Goal: Information Seeking & Learning: Check status

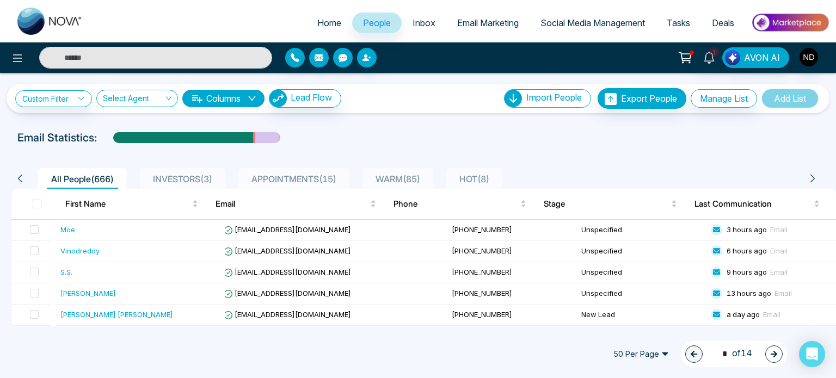
click at [416, 21] on span "Inbox" at bounding box center [423, 22] width 23 height 11
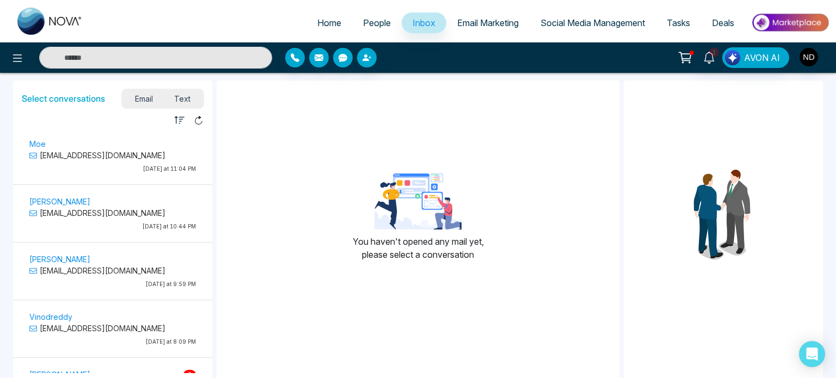
click at [363, 28] on span "People" at bounding box center [377, 22] width 28 height 11
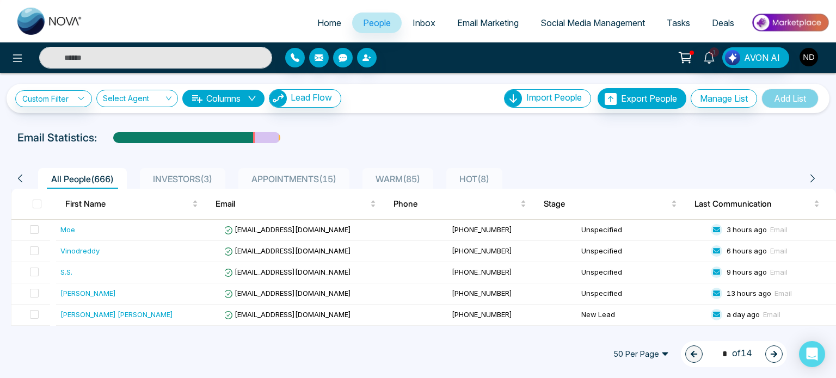
click at [803, 52] on img "button" at bounding box center [808, 57] width 18 height 18
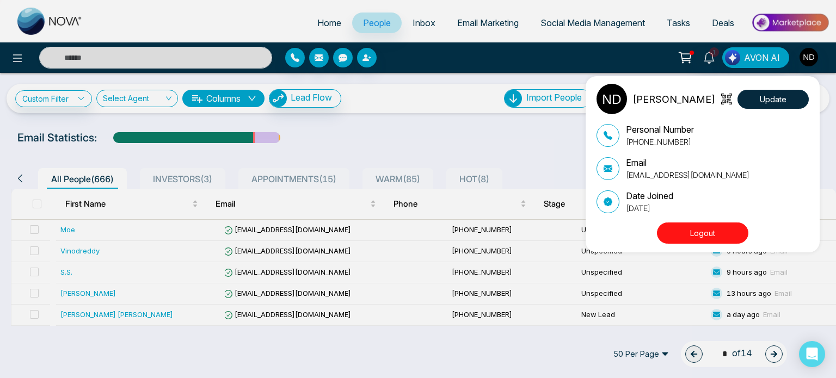
click at [697, 234] on button "Logout" at bounding box center [702, 232] width 91 height 21
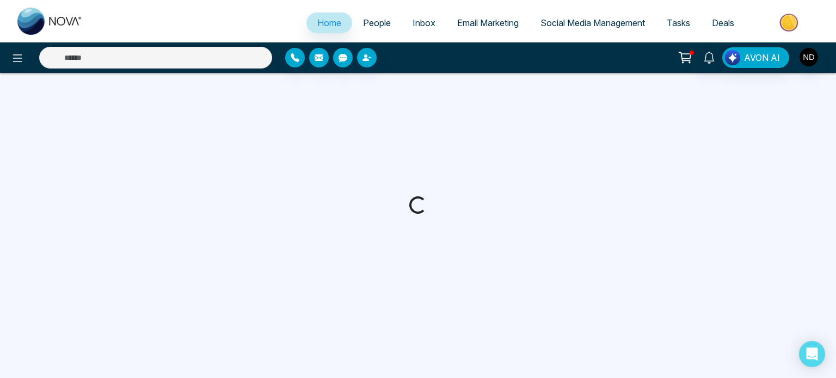
select select "*"
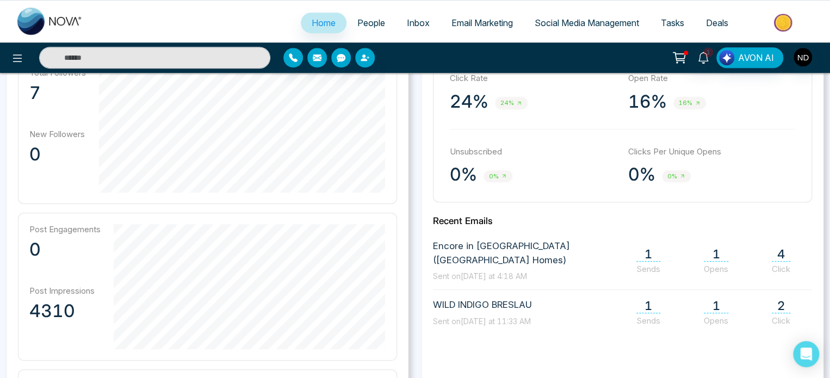
scroll to position [345, 0]
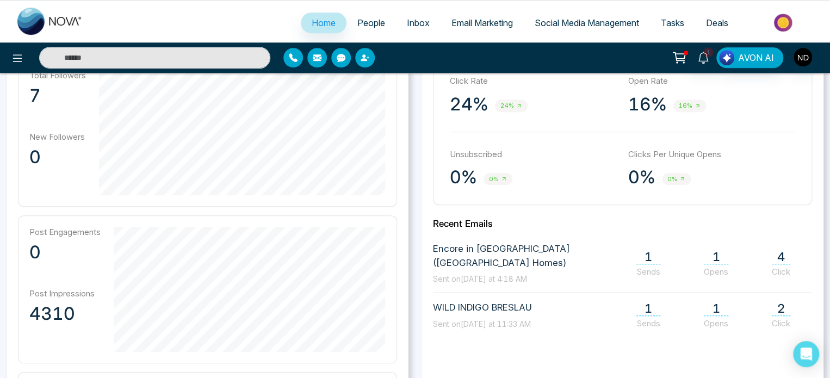
click at [497, 245] on span "Encore in Oakville (Fernbrook Homes)" at bounding box center [526, 256] width 187 height 28
click at [196, 62] on input "text" at bounding box center [154, 58] width 231 height 22
type input "****"
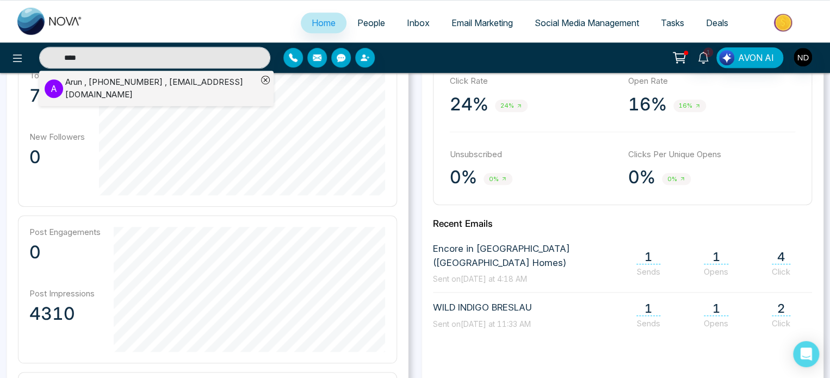
click at [139, 89] on div "Arun , +16135773251 , mylearnings13@gmail.com" at bounding box center [161, 88] width 192 height 24
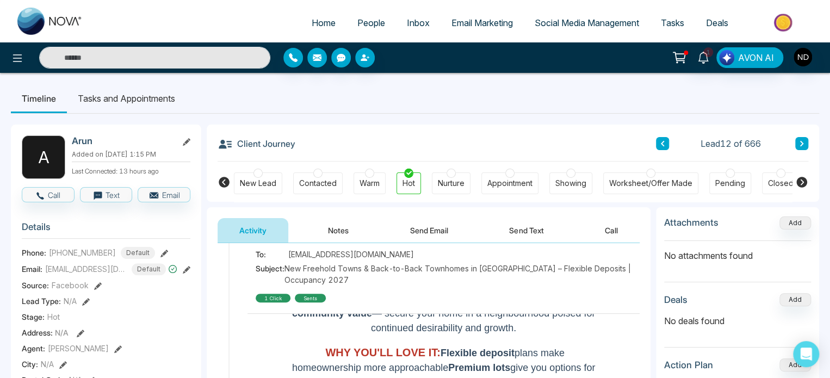
scroll to position [426, 0]
click at [276, 299] on div "1 click" at bounding box center [273, 298] width 35 height 9
click at [308, 299] on div "sents" at bounding box center [310, 298] width 31 height 9
click at [477, 25] on span "Email Marketing" at bounding box center [481, 22] width 61 height 11
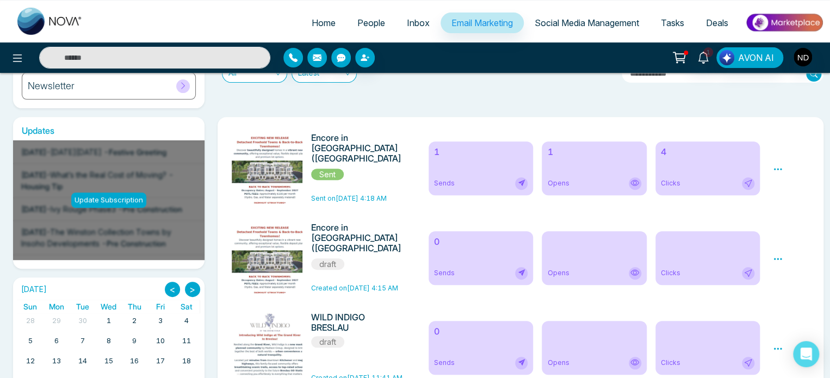
scroll to position [142, 0]
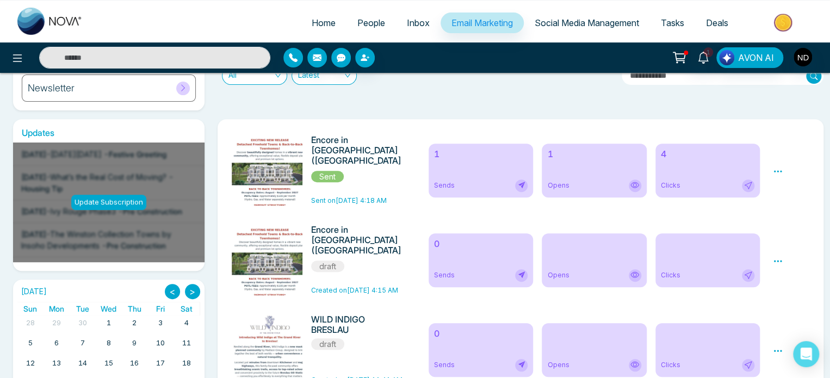
click at [635, 184] on icon at bounding box center [634, 185] width 9 height 9
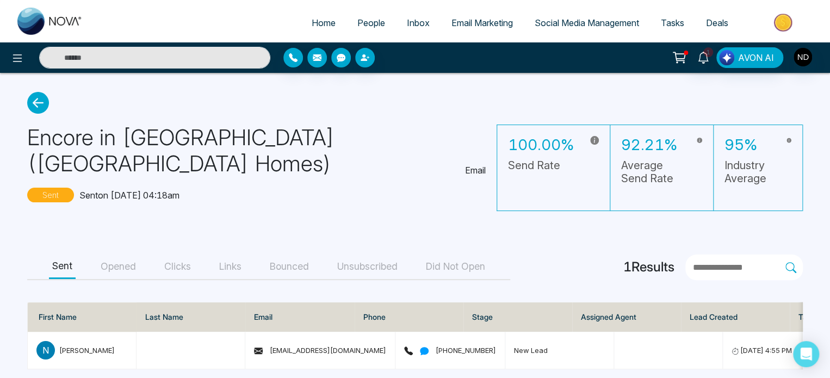
scroll to position [15, 0]
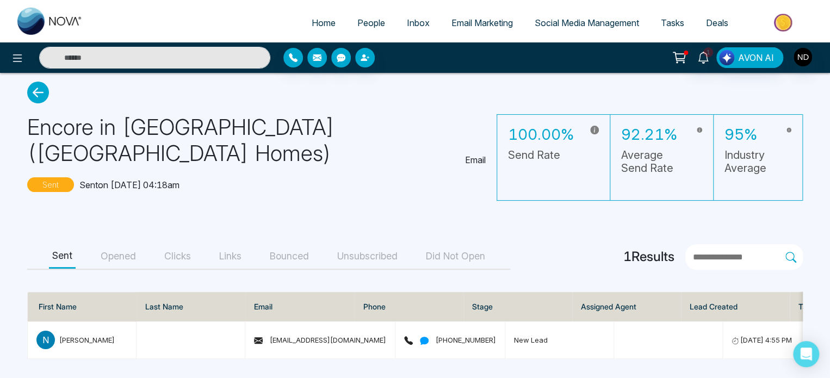
click at [184, 255] on button "Clicks" at bounding box center [177, 256] width 33 height 24
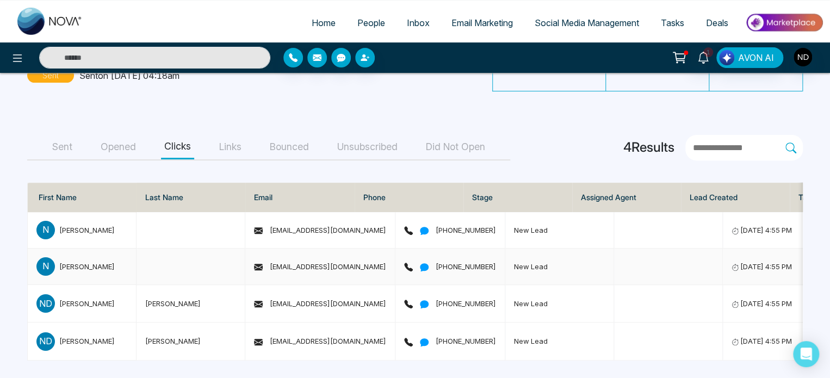
scroll to position [126, 0]
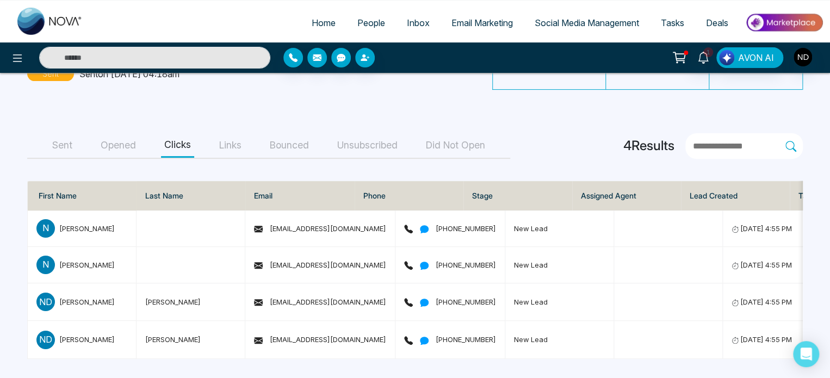
click at [120, 145] on button "Opened" at bounding box center [118, 145] width 42 height 24
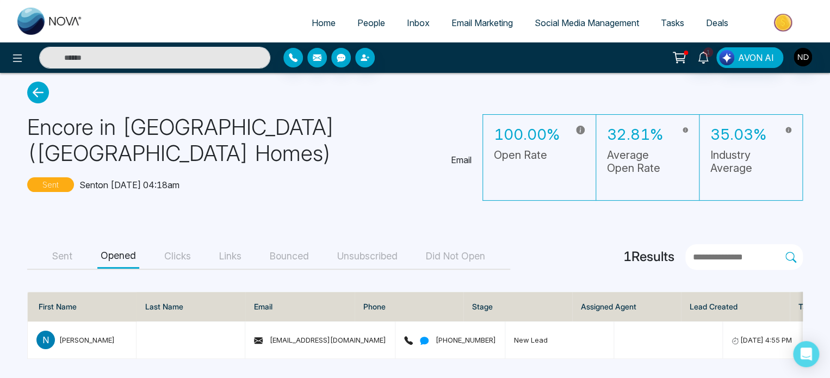
scroll to position [15, 0]
click at [61, 255] on button "Sent" at bounding box center [62, 256] width 27 height 24
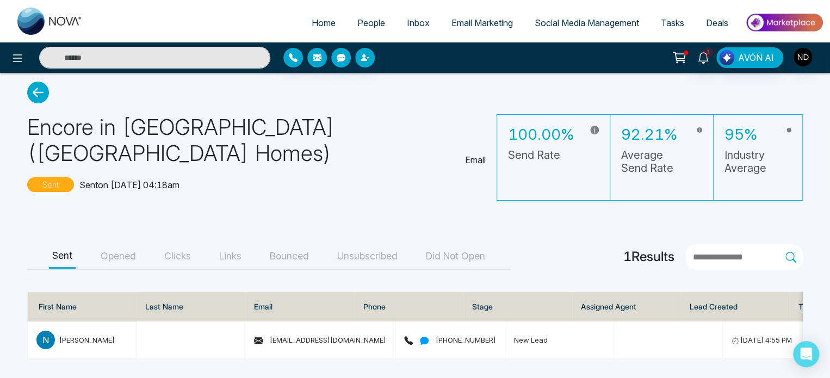
click at [33, 88] on icon at bounding box center [38, 93] width 22 height 22
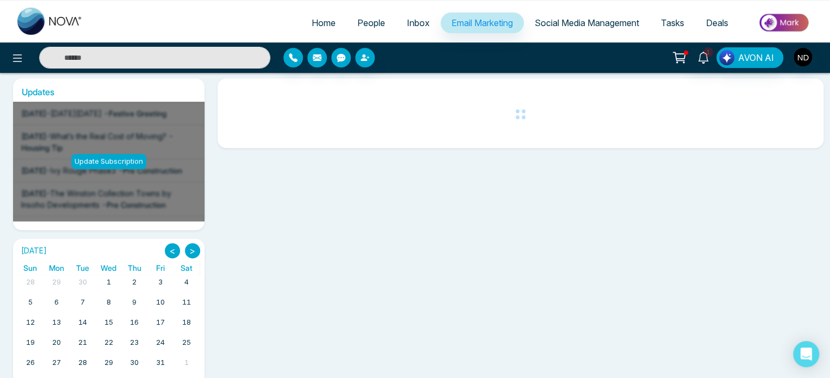
scroll to position [183, 0]
click at [703, 59] on icon at bounding box center [703, 58] width 12 height 12
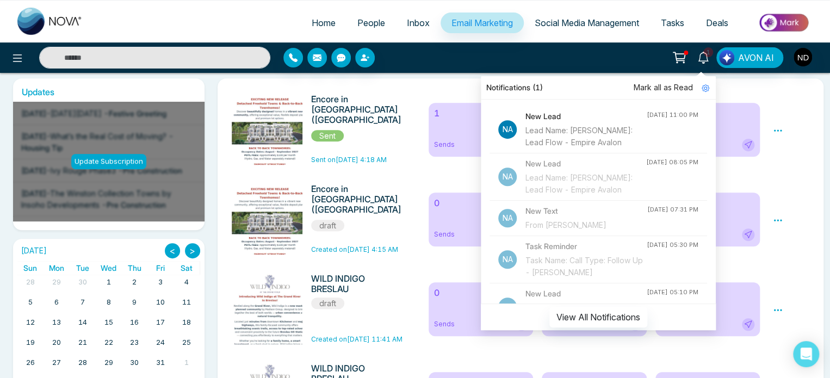
click at [673, 85] on span "Mark all as Read" at bounding box center [663, 88] width 59 height 12
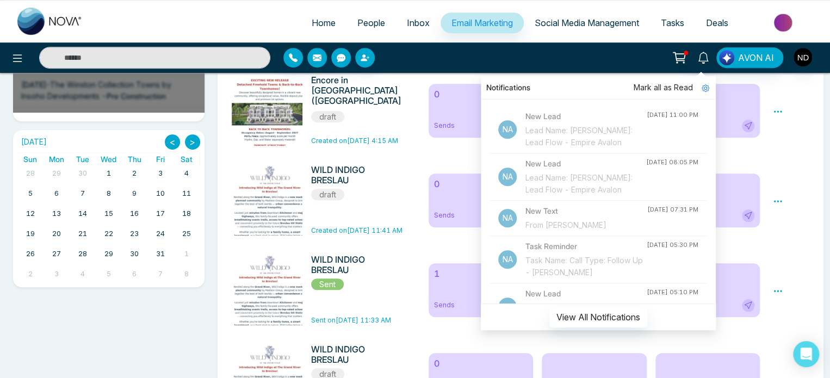
scroll to position [294, 0]
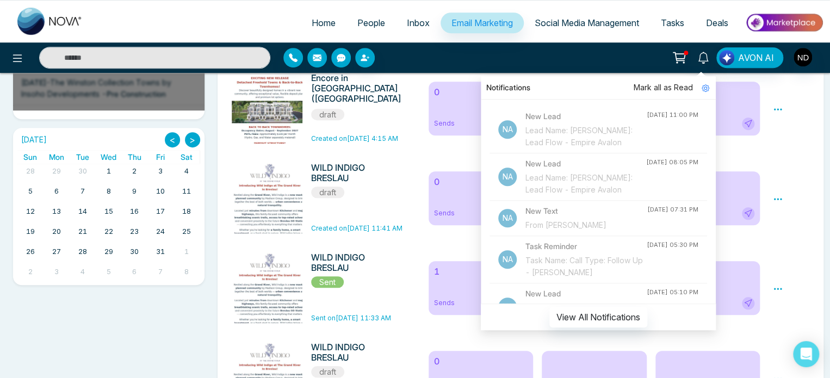
click at [673, 83] on span "Mark all as Read" at bounding box center [663, 88] width 59 height 12
click at [658, 83] on span "Mark all as Read" at bounding box center [663, 88] width 59 height 12
click at [581, 50] on div "Notifications Mark all as Read Na New Lead Lead Name: Moe Via: Lead Flow - Empi…" at bounding box center [657, 57] width 333 height 21
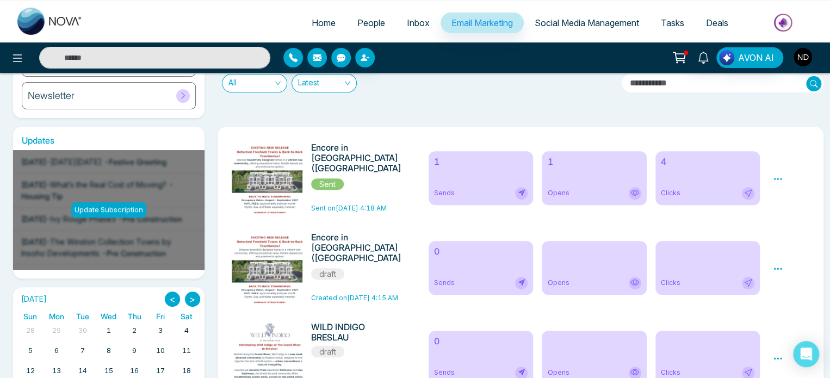
scroll to position [134, 0]
click at [775, 182] on icon at bounding box center [778, 180] width 10 height 10
click at [800, 211] on link "Analytics" at bounding box center [798, 210] width 32 height 9
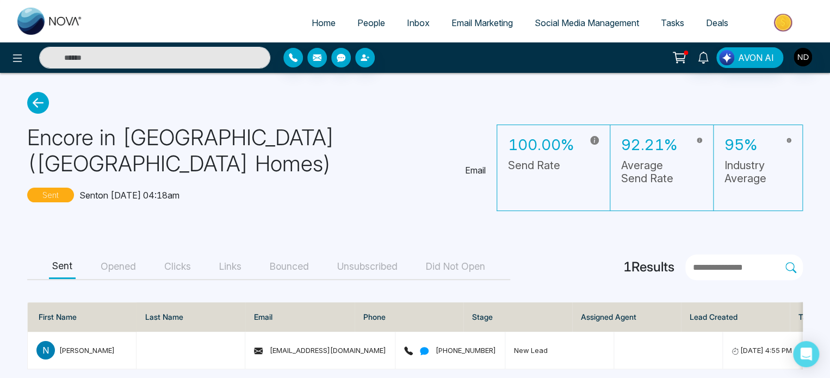
scroll to position [15, 0]
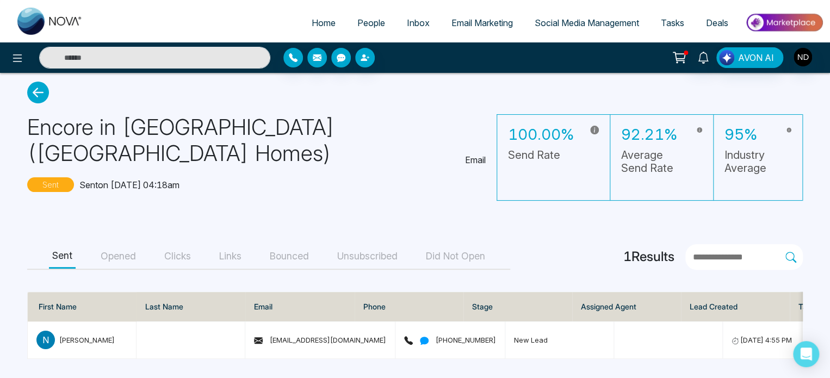
click at [128, 250] on button "Opened" at bounding box center [118, 256] width 42 height 24
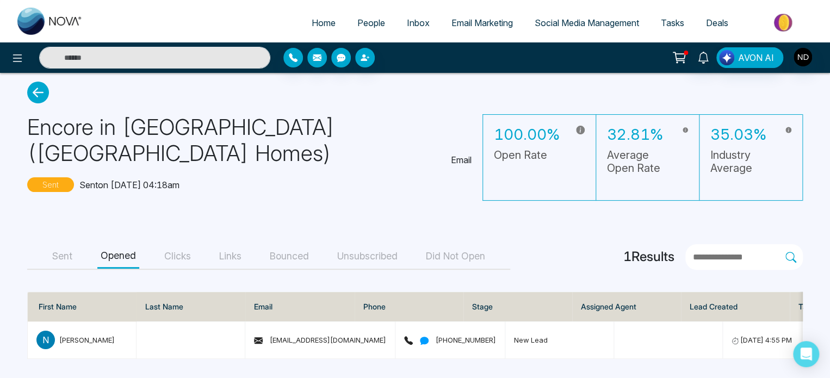
click at [178, 250] on button "Clicks" at bounding box center [177, 256] width 33 height 24
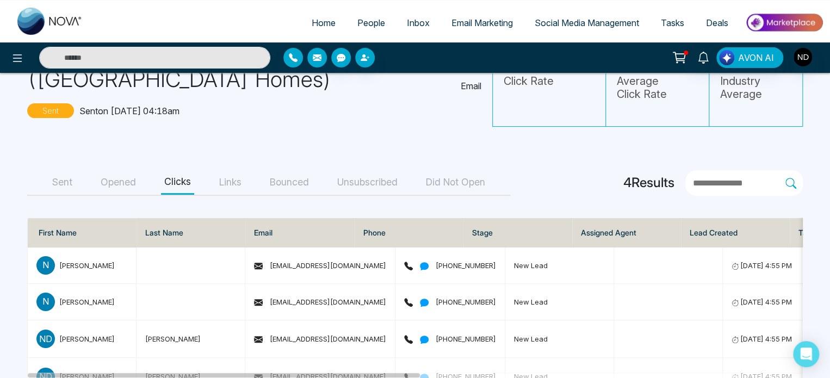
scroll to position [126, 0]
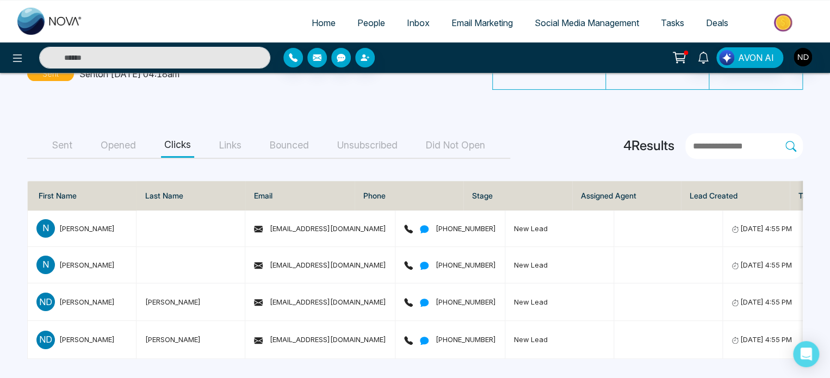
click at [235, 145] on button "Links" at bounding box center [230, 145] width 29 height 24
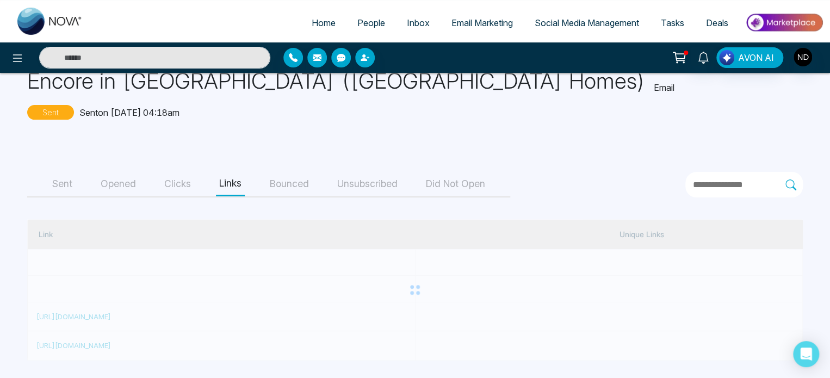
scroll to position [0, 0]
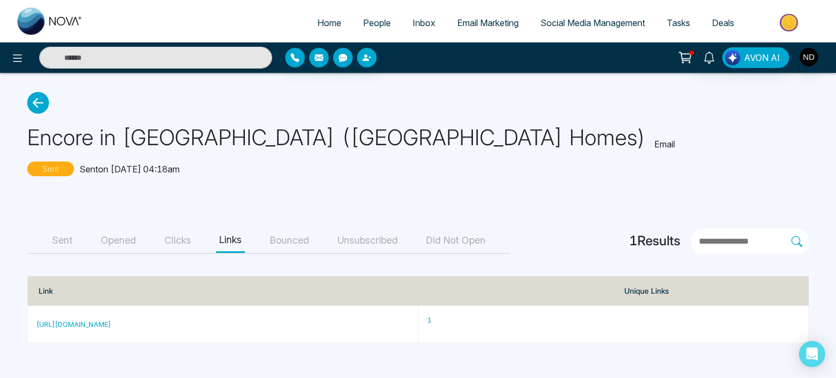
click at [284, 234] on button "Bounced" at bounding box center [290, 240] width 46 height 24
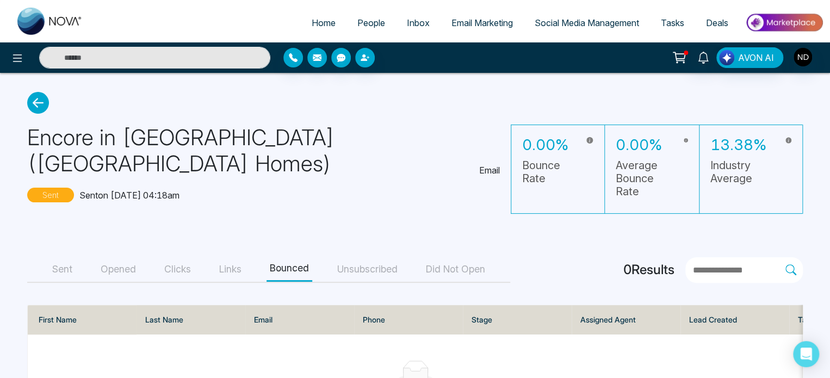
click at [389, 257] on button "Unsubscribed" at bounding box center [367, 269] width 67 height 24
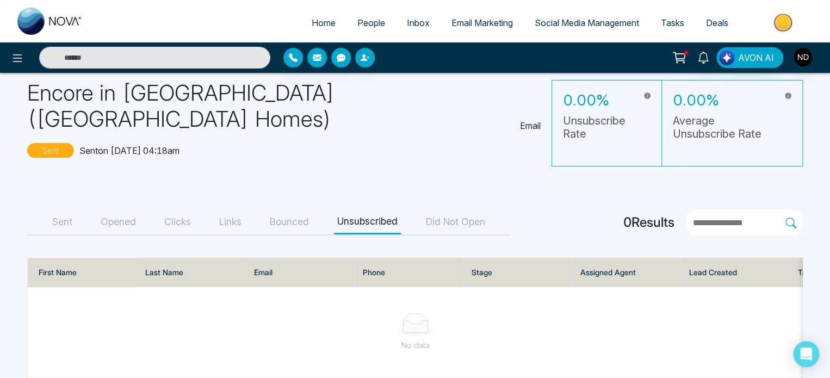
scroll to position [44, 0]
click at [470, 211] on button "Did Not Open" at bounding box center [456, 223] width 66 height 24
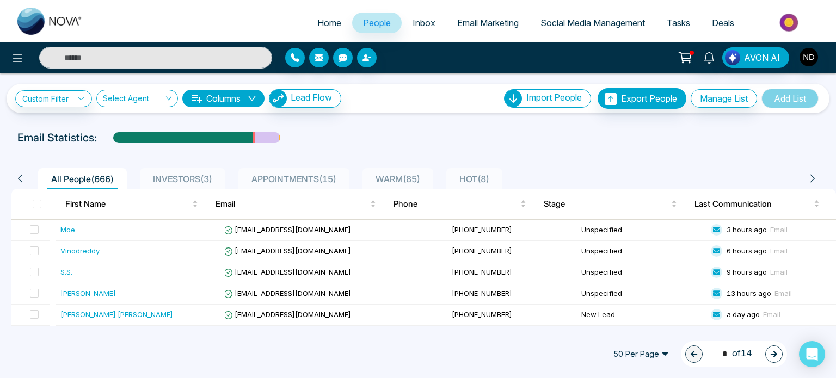
click at [255, 102] on icon "down" at bounding box center [252, 98] width 9 height 9
click at [398, 92] on div "Custom Filter Choose a filters Cancel Apply Select Agent Columns Lead Flow Impo…" at bounding box center [417, 98] width 805 height 21
